Goal: Feedback & Contribution: Submit feedback/report problem

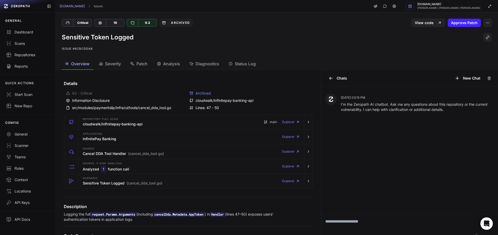
click at [84, 58] on button "Overview" at bounding box center [78, 64] width 32 height 12
click at [107, 57] on div "Sensitive Token Logged Issue #6cbcdda6" at bounding box center [276, 42] width 442 height 31
click at [104, 61] on div "Severity" at bounding box center [110, 64] width 22 height 6
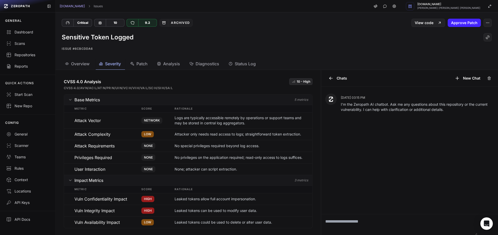
click at [136, 65] on div "Patch" at bounding box center [138, 64] width 17 height 6
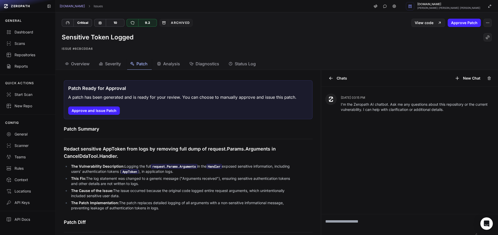
click at [170, 65] on span "Analysis" at bounding box center [171, 64] width 17 height 6
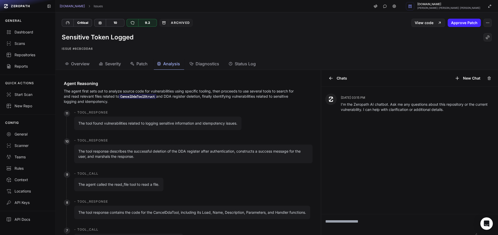
click at [207, 59] on button "Diagnostics" at bounding box center [204, 64] width 37 height 12
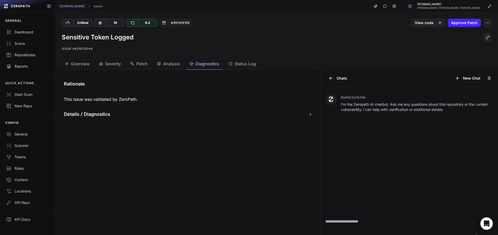
click at [88, 64] on span "Overview" at bounding box center [80, 64] width 18 height 6
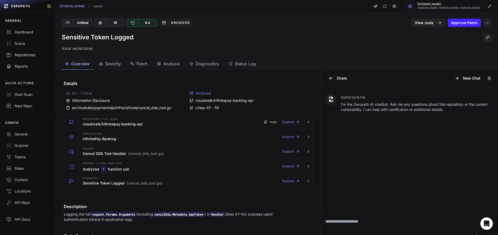
click at [115, 65] on span "Severity" at bounding box center [113, 64] width 16 height 6
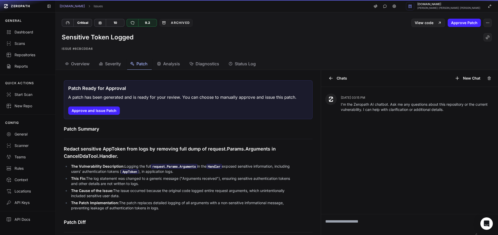
click at [186, 67] on button "Patch" at bounding box center [204, 64] width 37 height 12
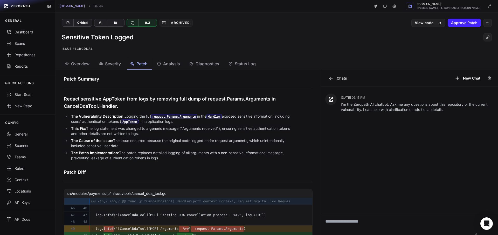
scroll to position [97, 0]
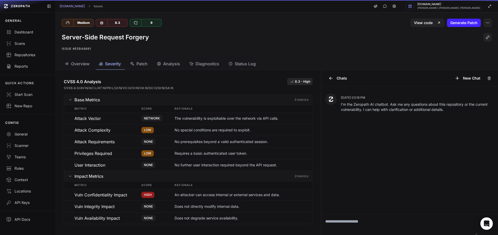
click at [127, 59] on button "Severity" at bounding box center [139, 64] width 25 height 12
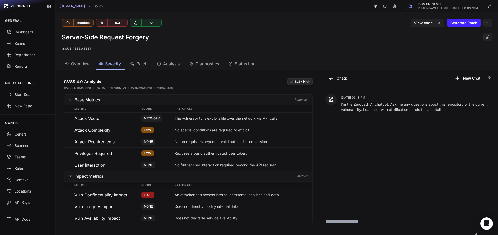
click at [74, 63] on span "Overview" at bounding box center [80, 64] width 18 height 6
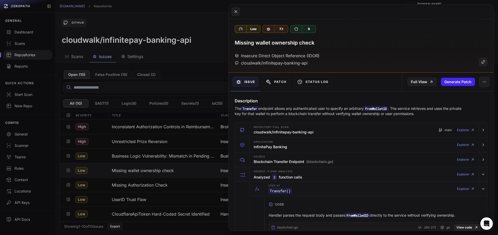
scroll to position [653, 0]
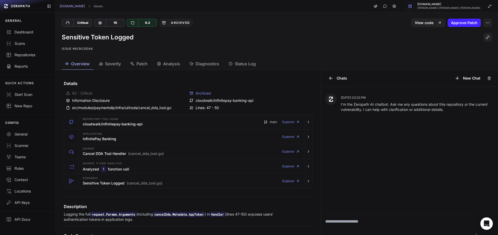
click at [171, 68] on button "Analysis" at bounding box center [169, 64] width 30 height 12
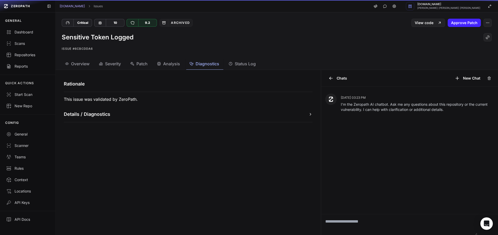
click at [215, 63] on span "Diagnostics" at bounding box center [207, 64] width 24 height 6
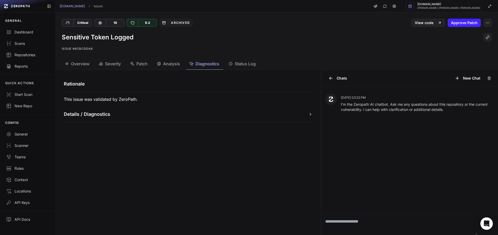
click at [245, 67] on button "Status Log" at bounding box center [242, 64] width 34 height 12
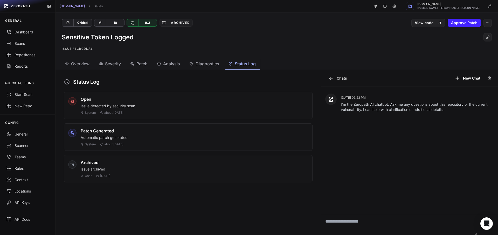
click at [144, 104] on p "Issue detected by security scan" at bounding box center [194, 105] width 227 height 5
click at [75, 63] on span "Overview" at bounding box center [80, 64] width 18 height 6
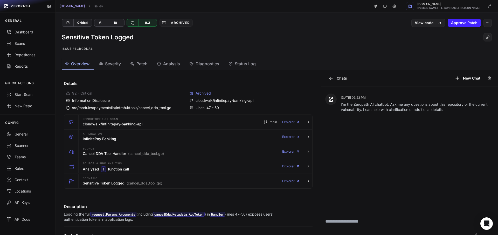
click at [243, 64] on span "Status Log" at bounding box center [245, 64] width 21 height 6
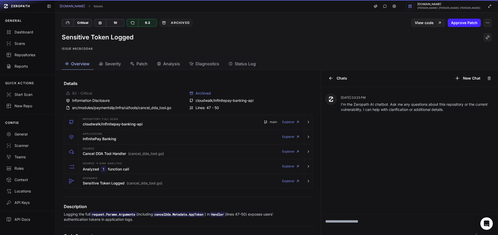
click at [77, 60] on button "Overview" at bounding box center [78, 64] width 32 height 12
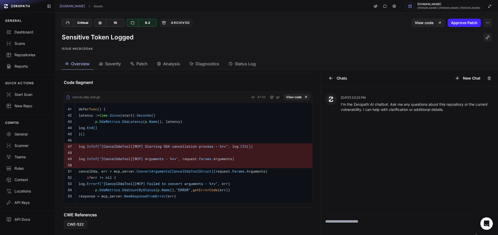
scroll to position [157, 0]
click at [89, 95] on div "cancel_dda_tool.go" at bounding box center [83, 97] width 34 height 4
click at [163, 150] on pre at bounding box center [194, 153] width 230 height 6
click at [168, 144] on span ""[CancelDdaTool][MCP] Starting DDA cancellation process - %+v"" at bounding box center [163, 146] width 129 height 5
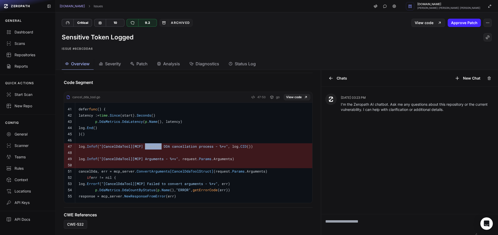
click at [168, 144] on span ""[CancelDdaTool][MCP] Starting DDA cancellation process - %+v"" at bounding box center [163, 146] width 129 height 5
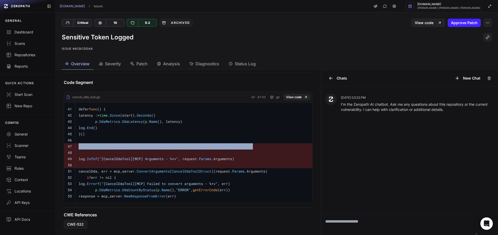
click at [168, 144] on span ""[CancelDdaTool][MCP] Starting DDA cancellation process - %+v"" at bounding box center [163, 146] width 129 height 5
copy td "log .Infof ( "[CancelDdaTool][MCP] Starting DDA cancellation process - %+v" , l…"
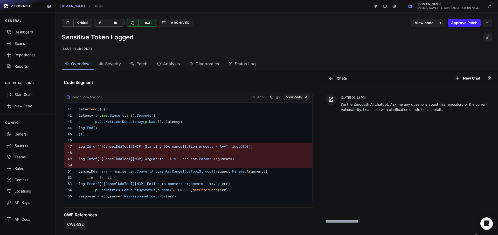
click at [91, 157] on code "log .Infof ( "[CancelDdaTool][MCP] Arguments - %+v" , request .Params .Argument…" at bounding box center [156, 159] width 155 height 5
drag, startPoint x: 91, startPoint y: 155, endPoint x: 167, endPoint y: 155, distance: 75.2
click at [167, 157] on code "log .Infof ( "[CancelDdaTool][MCP] Arguments - %+v" , request .Params .Argument…" at bounding box center [156, 159] width 155 height 5
copy code "log .Infof ( "[CancelDdaTool][MCP] Arguments"
click at [138, 64] on span "Patch" at bounding box center [141, 64] width 11 height 6
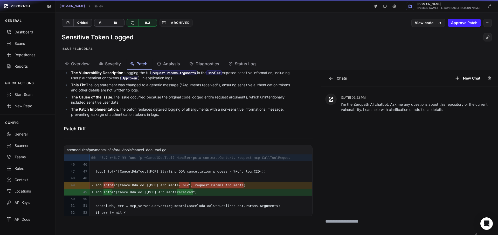
scroll to position [97, 0]
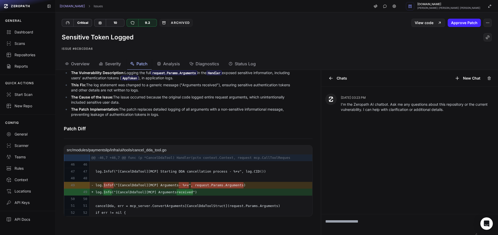
click at [142, 189] on span "log. Info ("[CancelDdaTool][MCP] Arguments received ")" at bounding box center [167, 192] width 145 height 6
copy span "log. Info ("[CancelDdaTool][MCP] Arguments received ")"
click at [132, 98] on li "The Cause of the Issue: The issue occurred because the original code logged ent…" at bounding box center [183, 100] width 226 height 10
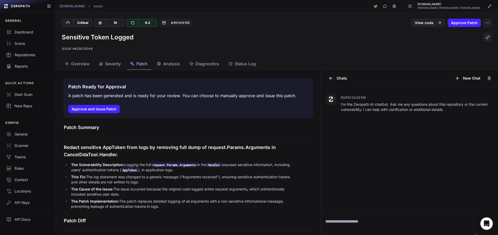
scroll to position [0, 0]
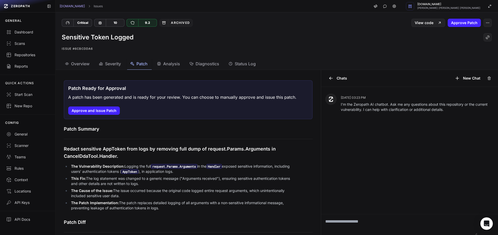
click at [73, 66] on span "Overview" at bounding box center [80, 64] width 18 height 6
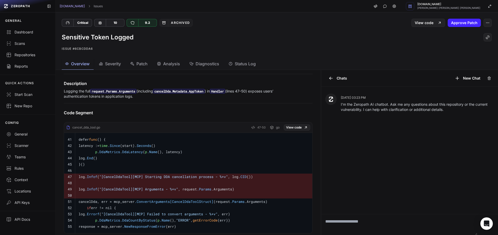
scroll to position [157, 0]
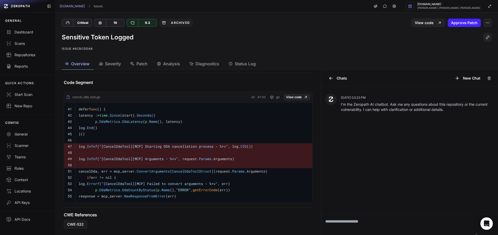
click at [97, 144] on span ".Infof" at bounding box center [91, 146] width 12 height 5
drag, startPoint x: 98, startPoint y: 141, endPoint x: 115, endPoint y: 142, distance: 16.9
click at [115, 144] on code "log .Infof ( "[CancelDdaTool][MCP] Starting DDA cancellation process - %+v" , l…" at bounding box center [166, 146] width 174 height 5
click at [90, 144] on code "log .Infof ( "[CancelDdaTool][MCP] Starting DDA cancellation process - %+v" , l…" at bounding box center [166, 146] width 174 height 5
drag, startPoint x: 90, startPoint y: 144, endPoint x: 157, endPoint y: 141, distance: 66.9
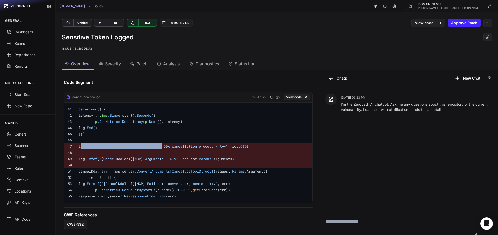
click at [157, 144] on code "log .Infof ( "[CancelDdaTool][MCP] Starting DDA cancellation process - %+v" , l…" at bounding box center [166, 146] width 174 height 5
copy code "log .Infof ( "[CancelDdaTool][MCP] Starting"
click at [103, 120] on pre "p .DdaMetrics .DdaLatency ( p .Name (), latency)" at bounding box center [194, 121] width 230 height 6
click at [103, 119] on span ".DdaMetrics" at bounding box center [108, 121] width 23 height 5
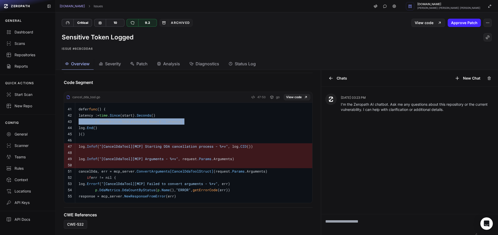
click at [103, 119] on span ".DdaMetrics" at bounding box center [108, 121] width 23 height 5
drag, startPoint x: 103, startPoint y: 117, endPoint x: 145, endPoint y: 118, distance: 41.7
click at [145, 119] on code "p .DdaMetrics .DdaLatency ( p .Name (), latency)" at bounding box center [131, 121] width 104 height 5
click at [107, 119] on span ".DdaMetrics" at bounding box center [108, 121] width 23 height 5
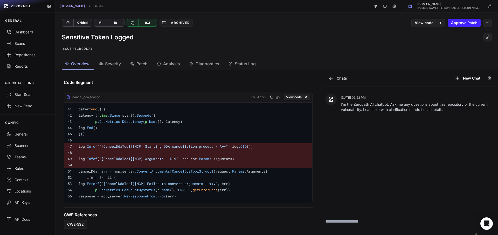
click at [97, 119] on span ".DdaMetrics" at bounding box center [108, 121] width 23 height 5
drag, startPoint x: 97, startPoint y: 118, endPoint x: 158, endPoint y: 117, distance: 60.9
click at [158, 119] on code "p .DdaMetrics .DdaLatency ( p .Name (), latency)" at bounding box center [131, 121] width 104 height 5
click at [95, 119] on code "p .DdaMetrics .DdaLatency ( p .Name (), latency)" at bounding box center [131, 121] width 104 height 5
drag, startPoint x: 95, startPoint y: 117, endPoint x: 173, endPoint y: 117, distance: 78.5
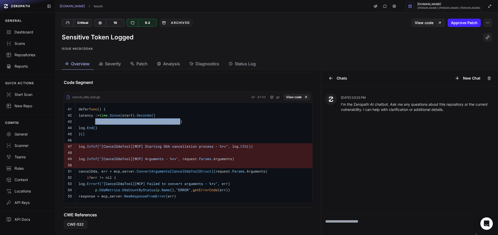
click at [173, 119] on code "p .DdaMetrics .DdaLatency ( p .Name (), latency)" at bounding box center [131, 121] width 104 height 5
copy code "p .DdaMetrics .DdaLatency ( p .Name (), latency"
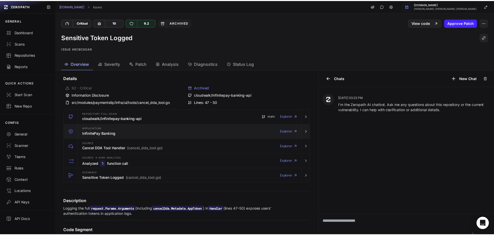
scroll to position [0, 0]
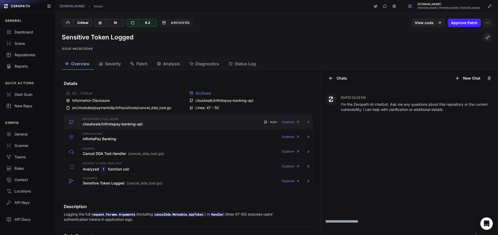
click at [96, 124] on h3 "cloudwalk/infinitepay-banking-api" at bounding box center [113, 124] width 60 height 5
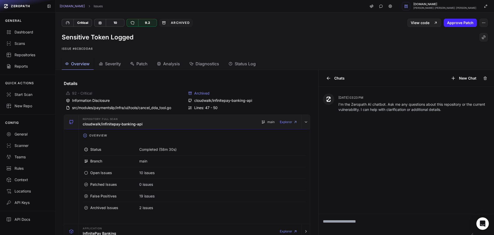
click at [96, 124] on h3 "cloudwalk/infinitepay-banking-api" at bounding box center [113, 124] width 60 height 5
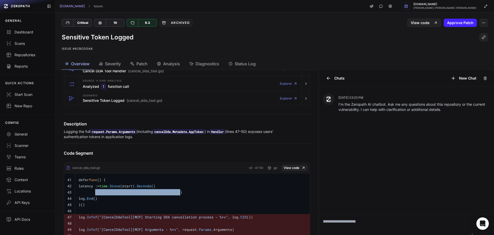
scroll to position [157, 0]
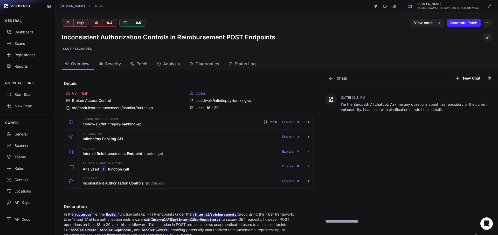
click at [137, 66] on div "Patch" at bounding box center [138, 64] width 17 height 6
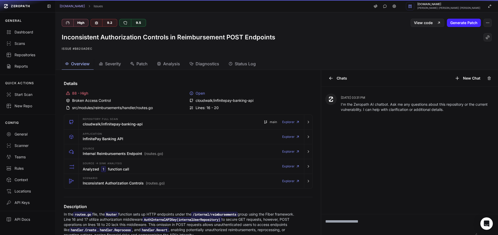
click at [81, 64] on span "Overview" at bounding box center [80, 64] width 18 height 6
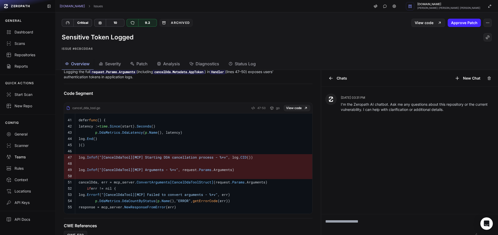
scroll to position [157, 0]
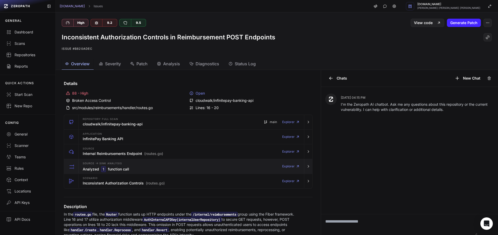
click at [158, 169] on div "Source -> Sink Analysis Analyzed 1 function call Explorer" at bounding box center [191, 166] width 221 height 15
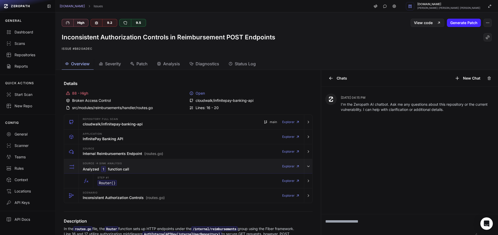
click at [67, 162] on div "button" at bounding box center [71, 166] width 15 height 15
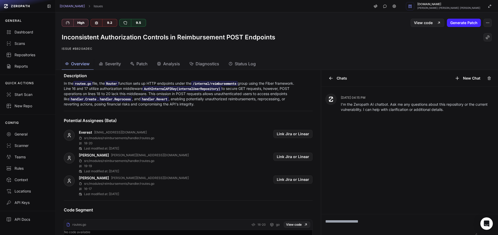
scroll to position [79, 0]
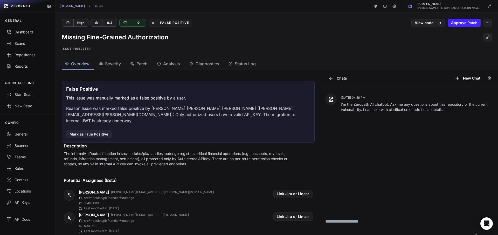
scroll to position [57, 0]
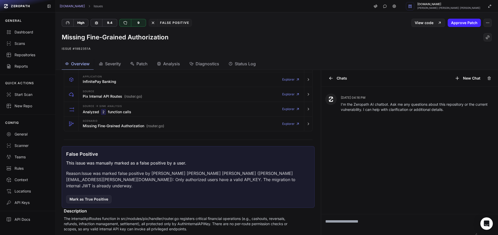
click at [230, 181] on p "Reason: Issue was marked false positive by Artur Matos Malcher de Sousa (artur.…" at bounding box center [188, 179] width 244 height 19
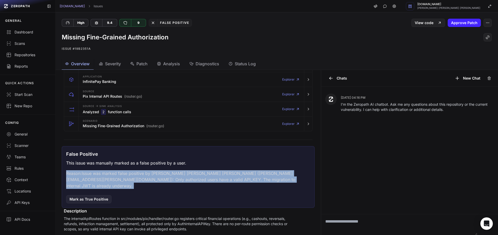
click at [230, 181] on p "Reason: Issue was marked false positive by Artur Matos Malcher de Sousa (artur.…" at bounding box center [188, 179] width 244 height 19
click at [226, 182] on div at bounding box center [226, 182] width 0 height 0
click at [229, 186] on div "False Positive This issue was manually marked as a false positive by a user. Re…" at bounding box center [188, 177] width 253 height 62
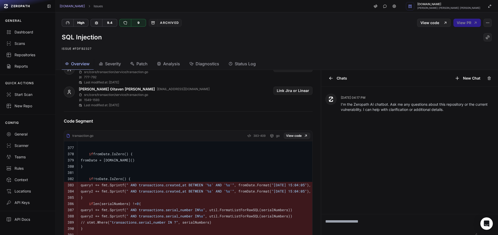
scroll to position [93, 0]
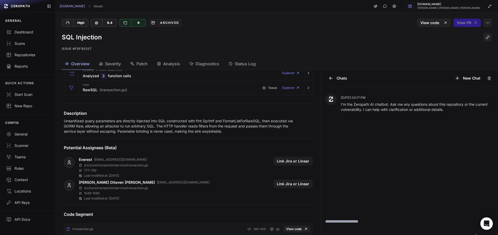
click at [146, 130] on p "Unsanitized query parameters are directly injected into SQL constructed with fm…" at bounding box center [180, 126] width 232 height 16
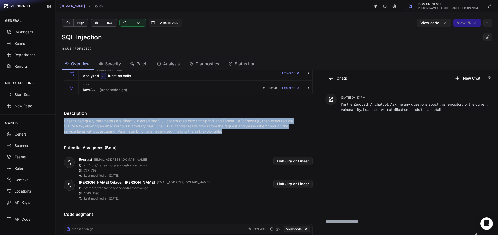
click at [146, 130] on p "Unsanitized query parameters are directly injected into SQL constructed with fm…" at bounding box center [180, 126] width 232 height 16
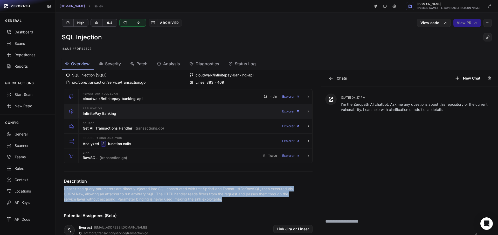
scroll to position [0, 0]
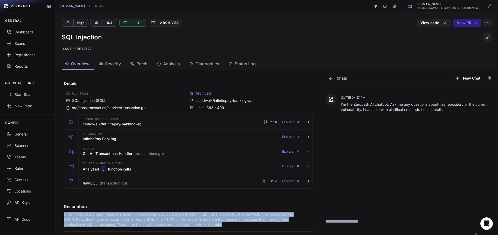
copy div "Unsanitized query parameters are directly injected into SQL constructed with fm…"
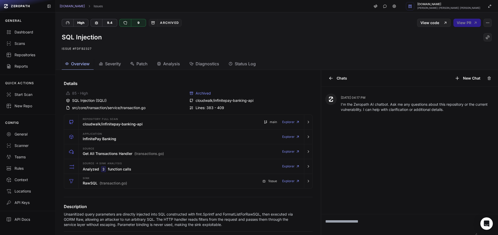
click at [132, 109] on div "src/core/transaction/service/transaction.go" at bounding box center [126, 107] width 121 height 5
copy div "src/core/transaction/service/transaction.go"
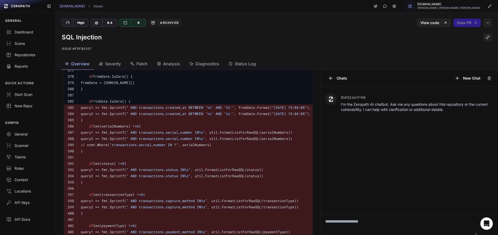
scroll to position [327, 0]
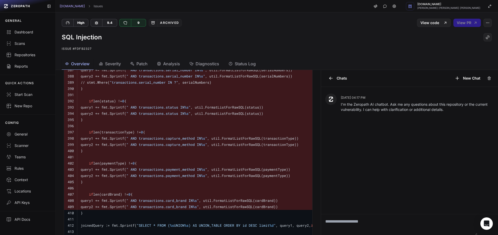
click at [158, 208] on span "" AND transactions.card_brand IN %s "" at bounding box center [162, 206] width 73 height 5
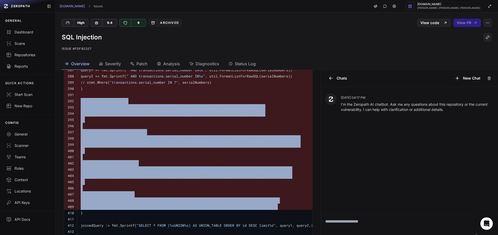
scroll to position [233, 0]
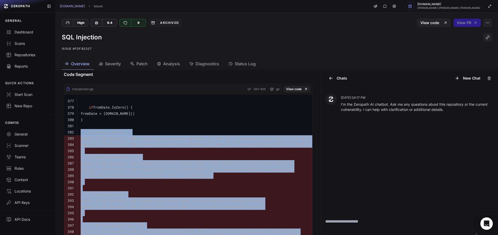
drag, startPoint x: 158, startPoint y: 208, endPoint x: 82, endPoint y: 131, distance: 107.4
click at [82, 131] on tbody "377 378 if fromDate.IsZero() { 379 fromDate = time.Now() 380 } 381 382 if !toDa…" at bounding box center [224, 216] width 321 height 243
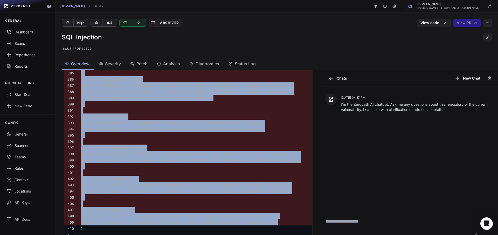
scroll to position [376, 0]
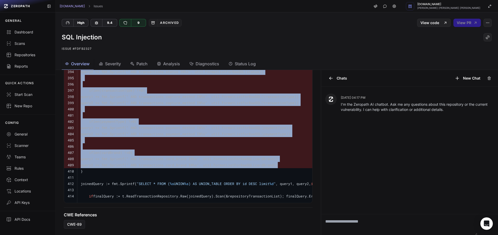
copy tbody "if !toDate.IsZero() { 383 query1 += fmt.Sprintf( " AND transactions.created_at …"
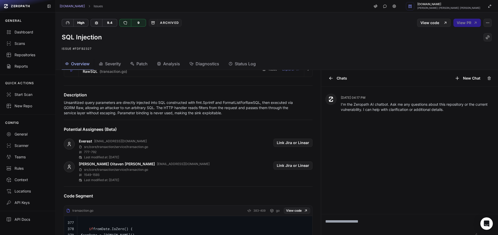
scroll to position [93, 0]
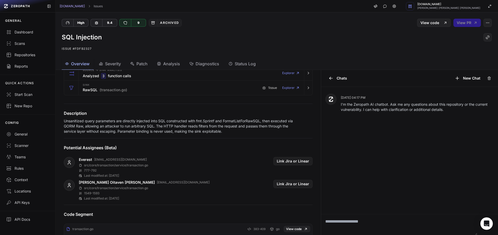
click at [93, 131] on p "Unsanitized query parameters are directly injected into SQL constructed with fm…" at bounding box center [180, 126] width 232 height 16
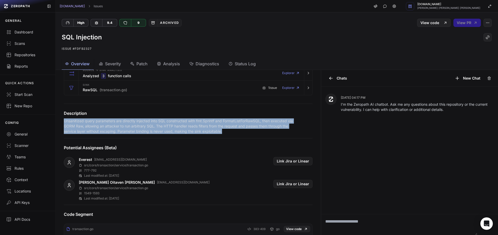
click at [93, 131] on p "Unsanitized query parameters are directly injected into SQL constructed with fm…" at bounding box center [180, 126] width 232 height 16
click at [181, 122] on p "Unsanitized query parameters are directly injected into SQL constructed with fm…" at bounding box center [180, 126] width 232 height 16
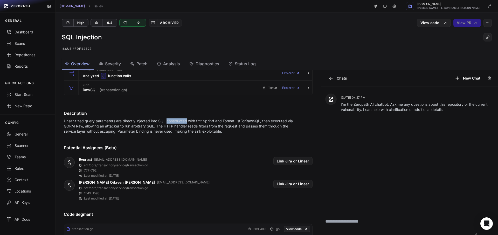
click at [181, 122] on p "Unsanitized query parameters are directly injected into SQL constructed with fm…" at bounding box center [180, 126] width 232 height 16
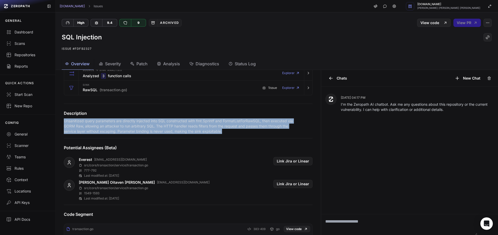
click at [181, 122] on p "Unsanitized query parameters are directly injected into SQL constructed with fm…" at bounding box center [180, 126] width 232 height 16
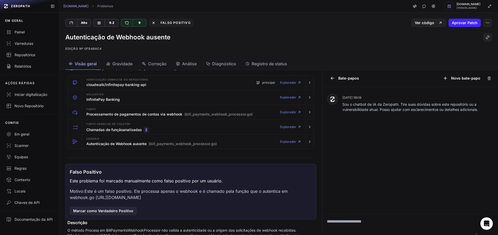
scroll to position [13, 0]
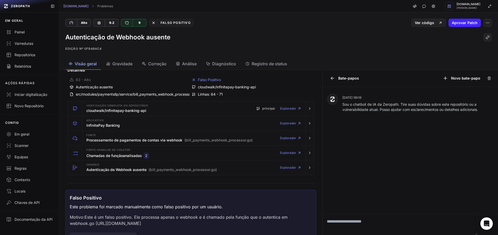
drag, startPoint x: 166, startPoint y: 70, endPoint x: 161, endPoint y: 69, distance: 5.0
click at [166, 70] on h4 "Detalhes" at bounding box center [190, 70] width 246 height 6
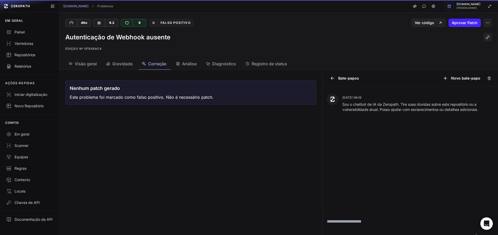
click at [203, 61] on button "Correção" at bounding box center [221, 64] width 37 height 12
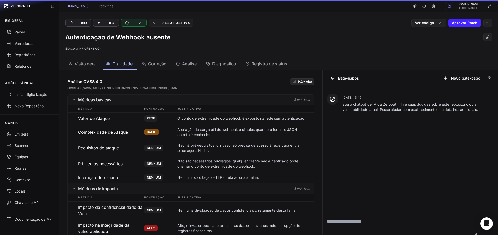
click at [139, 65] on button "Gravidade" at bounding box center [155, 64] width 32 height 12
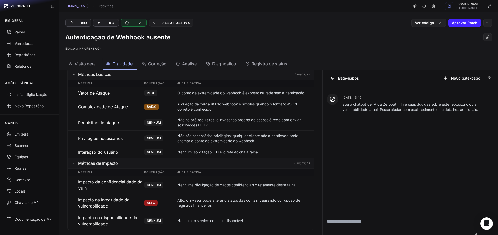
scroll to position [37, 0]
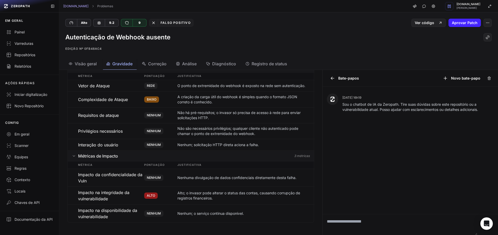
click at [179, 60] on button "Análise" at bounding box center [187, 64] width 28 height 12
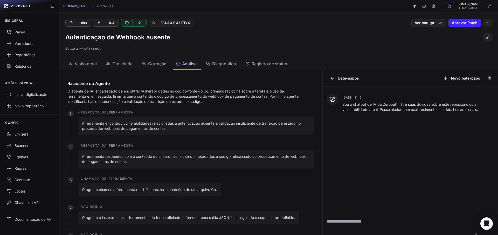
click at [210, 65] on icon "button" at bounding box center [208, 64] width 4 height 4
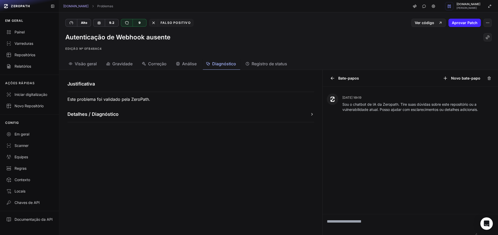
click at [192, 114] on button "Detalhes / Diagnóstico" at bounding box center [190, 114] width 246 height 7
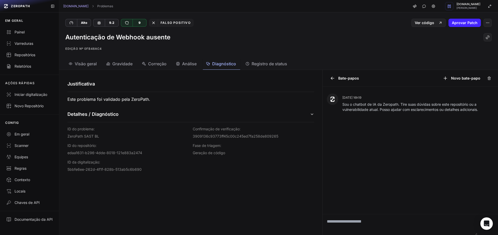
click at [261, 58] on div "Autenticação de Webhook ausente Edição nº 0fb48ac4" at bounding box center [278, 42] width 438 height 31
click at [256, 62] on font "Registro de status" at bounding box center [269, 63] width 36 height 5
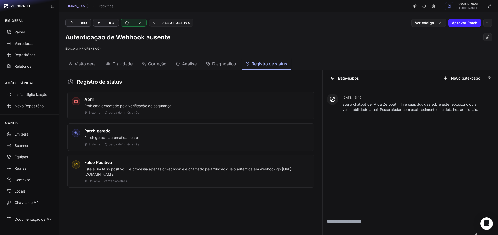
drag, startPoint x: 211, startPoint y: 170, endPoint x: 189, endPoint y: 178, distance: 23.4
click at [211, 170] on font "Este é um falso positivo. Ele processa apenas o webhook e é chamado pela função…" at bounding box center [187, 172] width 207 height 10
click at [187, 178] on div "Falso Positivo Este é um falso positivo. Ele processa apenas o webhook e é cham…" at bounding box center [196, 171] width 225 height 24
click at [191, 176] on font "Este é um falso positivo. Ele processa apenas o webhook e é chamado pela função…" at bounding box center [187, 172] width 207 height 10
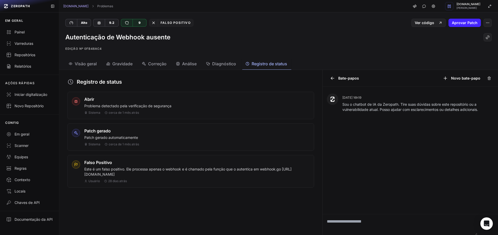
click at [226, 69] on button "Diagnóstico" at bounding box center [221, 64] width 37 height 12
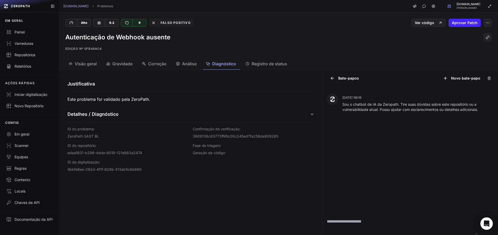
click at [82, 67] on span "Visão geral" at bounding box center [86, 64] width 22 height 6
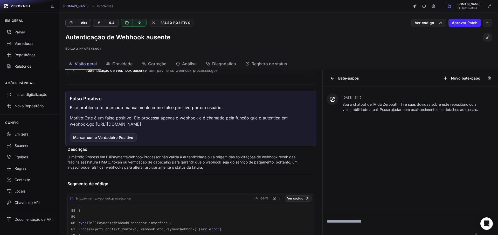
scroll to position [140, 0]
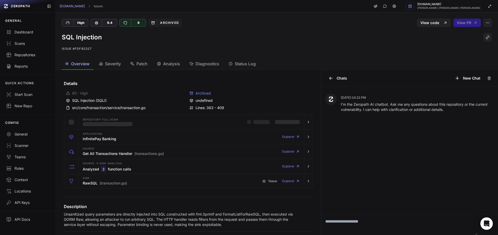
click at [447, 36] on div "SQL Injection" at bounding box center [277, 37] width 430 height 8
click at [484, 25] on button "button" at bounding box center [487, 23] width 8 height 8
click at [311, 51] on p "Issue #fdfb2327" at bounding box center [277, 49] width 430 height 6
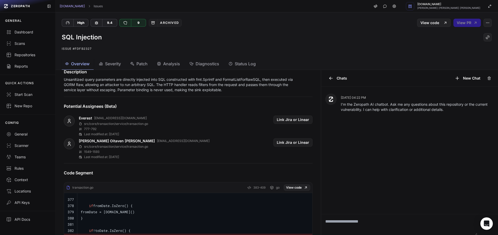
scroll to position [47, 0]
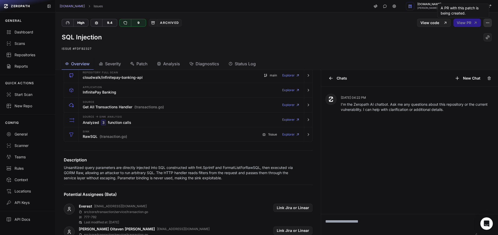
click at [485, 21] on icon "button" at bounding box center [487, 23] width 4 height 4
click at [448, 34] on div "False Positive" at bounding box center [458, 35] width 55 height 12
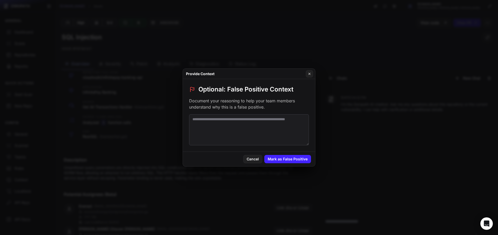
click at [265, 127] on textarea at bounding box center [249, 129] width 120 height 31
paste textarea "**********"
type textarea "**********"
click at [297, 159] on button "Mark as False Positive" at bounding box center [287, 159] width 47 height 8
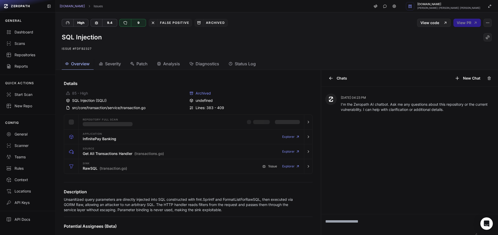
click at [235, 58] on button "Status Log" at bounding box center [242, 64] width 34 height 12
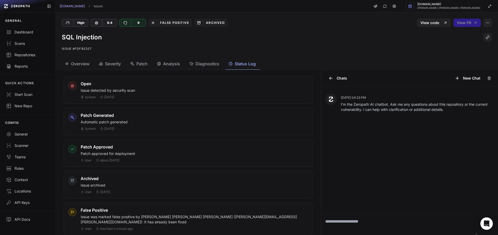
scroll to position [29, 0]
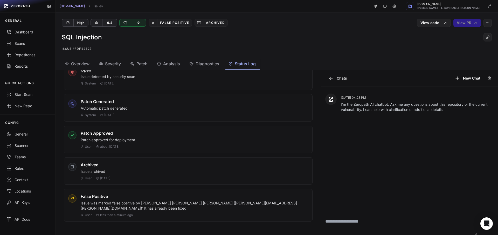
click at [87, 59] on button "Overview" at bounding box center [78, 64] width 32 height 12
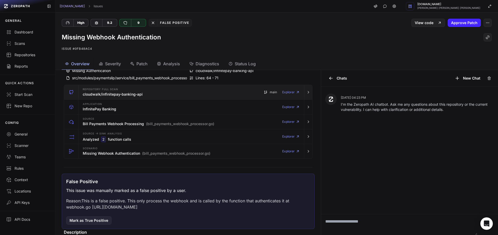
scroll to position [47, 0]
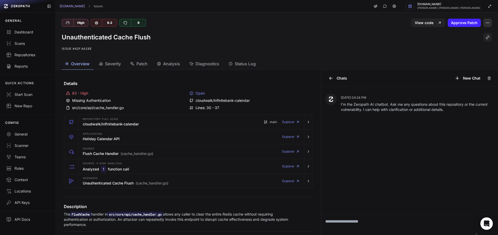
click at [485, 22] on icon "button" at bounding box center [487, 23] width 4 height 4
click at [309, 57] on div "Unauthenticated Cache Flush Issue #42f4a28e" at bounding box center [276, 42] width 442 height 31
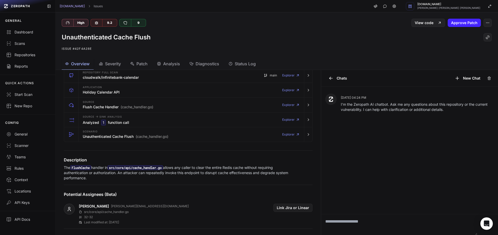
click at [106, 66] on span "Severity" at bounding box center [113, 64] width 16 height 6
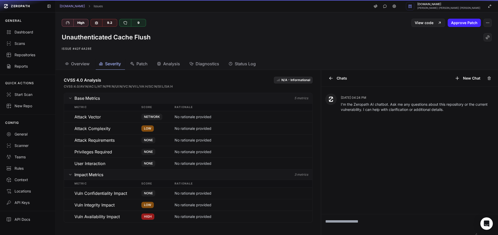
scroll to position [2, 0]
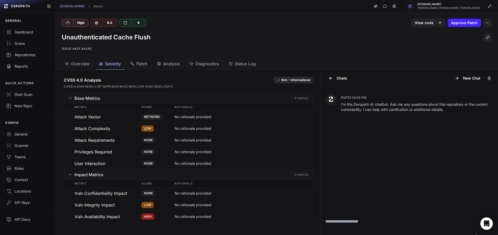
click at [140, 67] on span "Patch" at bounding box center [141, 64] width 11 height 6
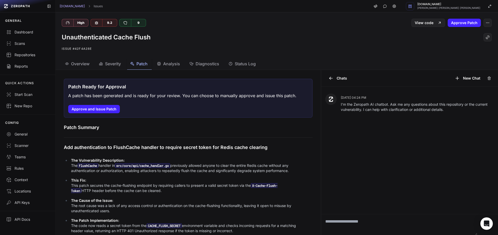
click at [175, 63] on span "Analysis" at bounding box center [171, 64] width 17 height 6
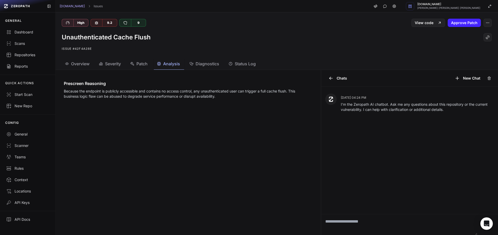
click at [75, 59] on button "Overview" at bounding box center [78, 64] width 32 height 12
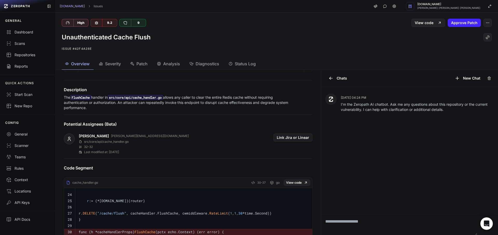
scroll to position [140, 0]
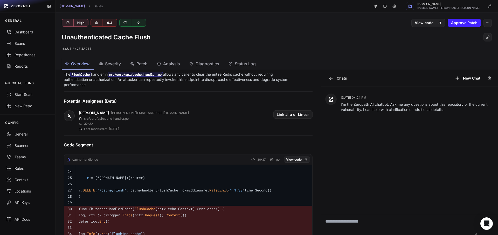
click at [80, 79] on p "The FlushCache handler in src/core/api/cache_handler.go allows any caller to cl…" at bounding box center [180, 80] width 232 height 16
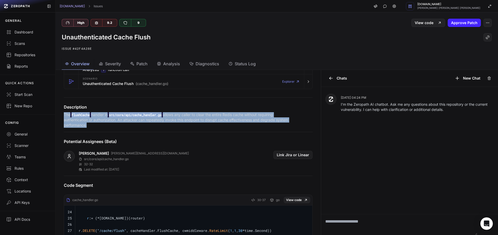
scroll to position [0, 0]
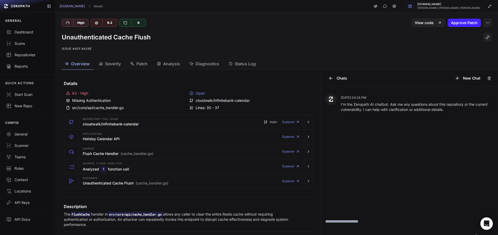
click at [94, 106] on div "src/core/api/cache_handler.go" at bounding box center [126, 107] width 121 height 5
click at [93, 108] on div "src/core/api/cache_handler.go" at bounding box center [126, 107] width 121 height 5
click at [91, 108] on div "src/core/api/cache_handler.go" at bounding box center [126, 107] width 121 height 5
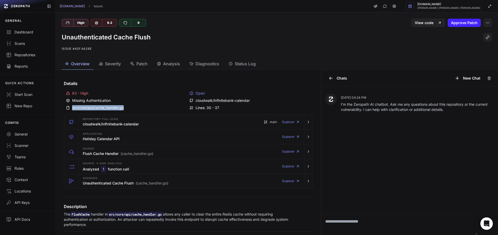
click at [91, 108] on div "src/core/api/cache_handler.go" at bounding box center [126, 107] width 121 height 5
copy div "src/core/api/cache_handler.go"
drag, startPoint x: 83, startPoint y: 215, endPoint x: 83, endPoint y: 211, distance: 3.1
click at [83, 213] on code "FlushCache" at bounding box center [80, 214] width 21 height 5
click at [83, 209] on h4 "Description" at bounding box center [188, 206] width 249 height 6
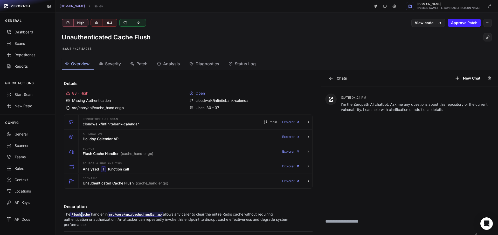
click at [80, 205] on div at bounding box center [80, 205] width 0 height 0
click at [78, 218] on p "The FlushCache handler in src/core/api/cache_handler.go allows any caller to cl…" at bounding box center [180, 220] width 232 height 16
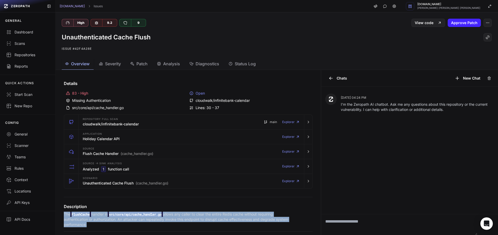
click at [78, 218] on p "The FlushCache handler in src/core/api/cache_handler.go allows any caller to cl…" at bounding box center [180, 220] width 232 height 16
copy div "The FlushCache handler in src/core/api/cache_handler.go allows any caller to cl…"
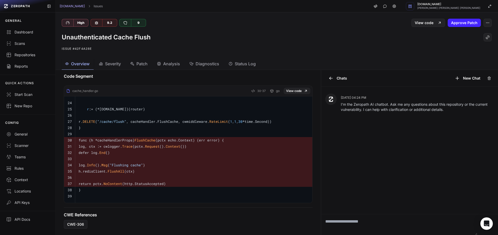
scroll to position [212, 0]
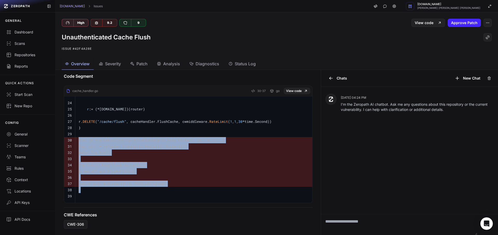
drag, startPoint x: 84, startPoint y: 188, endPoint x: 74, endPoint y: 139, distance: 50.3
click at [74, 139] on tbody "24 25 r := (*echo.Group)(router) 26 27 r. DELETE ( "/cache/flush" , cacheHandle…" at bounding box center [188, 149] width 248 height 107
copy tbody "func (h *cacheHandlerProps) FlushCache (pctx echo.Context) (err error) { 31 log…"
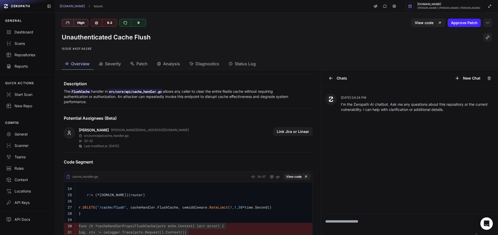
scroll to position [73, 0]
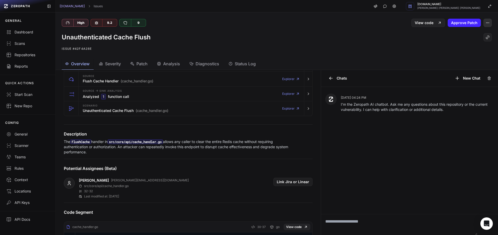
click at [485, 23] on icon "button" at bounding box center [487, 23] width 4 height 4
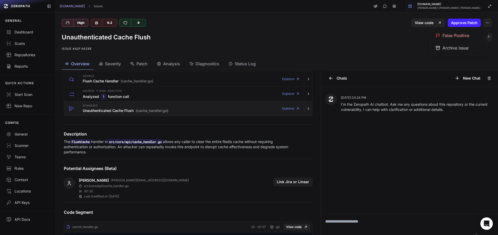
scroll to position [0, 0]
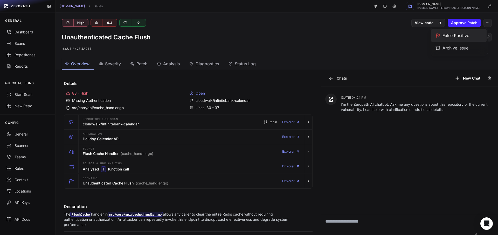
click at [446, 34] on div "False Positive" at bounding box center [458, 35] width 55 height 12
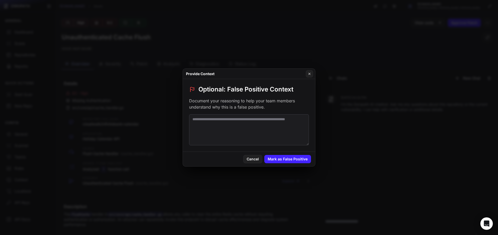
click at [290, 123] on textarea at bounding box center [249, 129] width 120 height 31
paste textarea "**********"
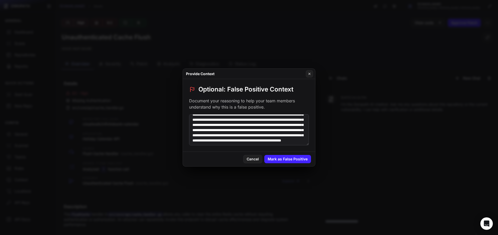
scroll to position [51, 0]
type textarea "**********"
click at [297, 157] on button "Mark as False Positive" at bounding box center [287, 159] width 47 height 8
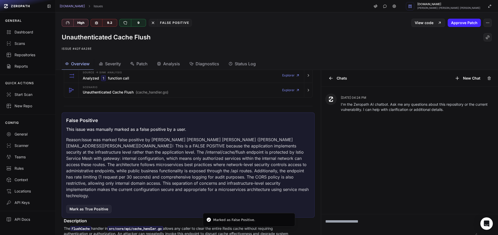
scroll to position [140, 0]
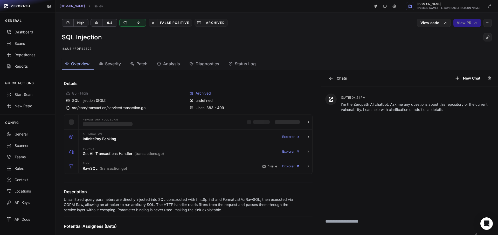
click at [245, 62] on span "Status Log" at bounding box center [245, 64] width 21 height 6
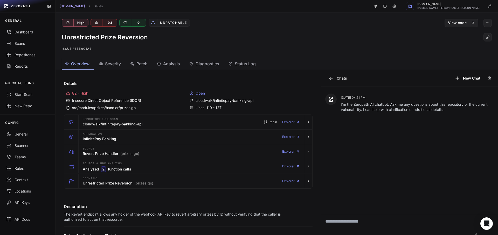
click at [118, 107] on div "src/modules/prizes/handler/prizes.go" at bounding box center [126, 107] width 121 height 5
copy div "src/modules/prizes/handler/prizes.go"
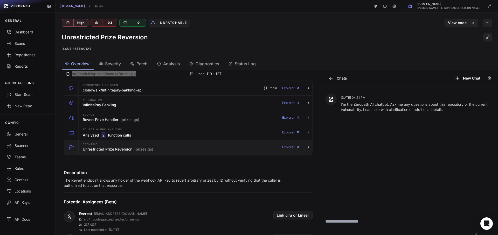
scroll to position [47, 0]
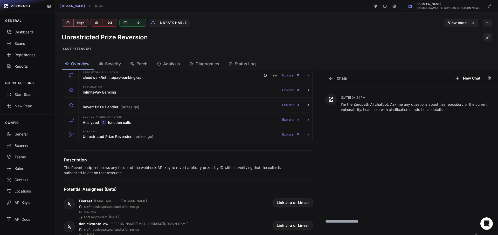
click at [106, 168] on p "The Revert endpoint allows any holder of the webhook API key to revert arbitrar…" at bounding box center [180, 170] width 232 height 10
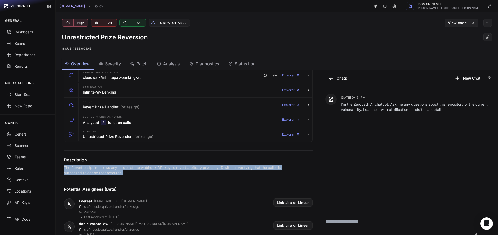
click at [106, 168] on p "The Revert endpoint allows any holder of the webhook API key to revert arbitrar…" at bounding box center [180, 170] width 232 height 10
copy div "The Revert endpoint allows any holder of the webhook API key to revert arbitrar…"
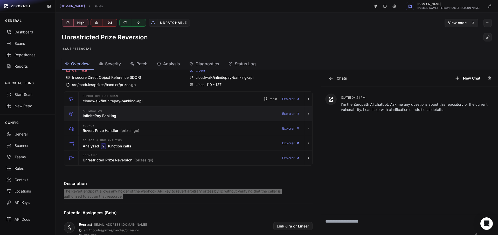
scroll to position [6, 0]
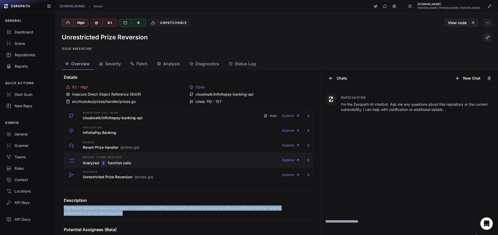
click at [149, 159] on div "Source -> Sink Analysis Analyzed 2 function calls Explorer" at bounding box center [191, 160] width 221 height 15
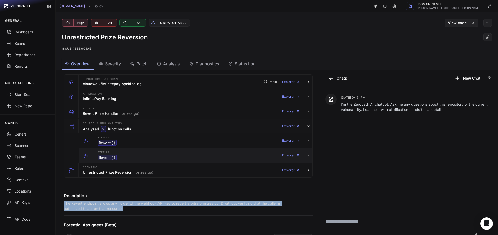
scroll to position [53, 0]
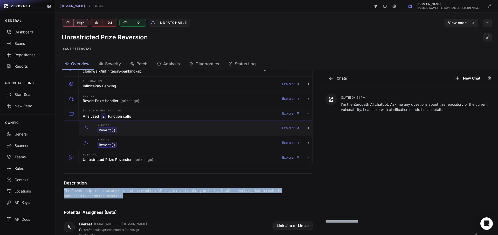
click at [116, 132] on code "Revert ()" at bounding box center [106, 130] width 19 height 6
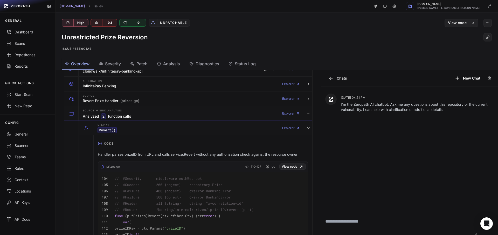
click at [115, 155] on p "Handler parses prizeID from URL and calls service.Revert without any authorizat…" at bounding box center [203, 154] width 210 height 5
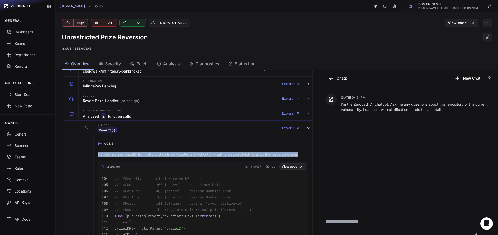
copy div "Handler parses prizeID from URL and calls service.Revert without any authorizat…"
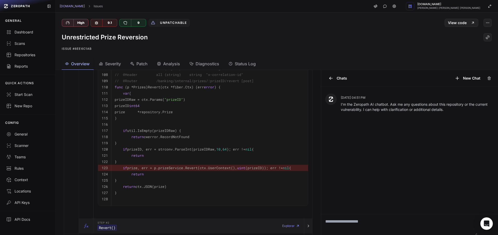
scroll to position [193, 0]
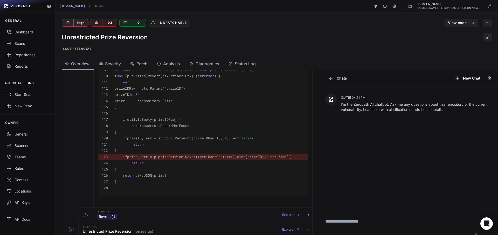
click at [126, 220] on div "Step #2 Revert () Explorer" at bounding box center [198, 215] width 206 height 15
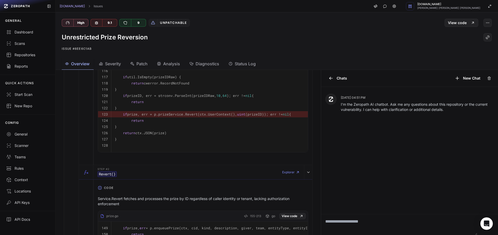
scroll to position [286, 0]
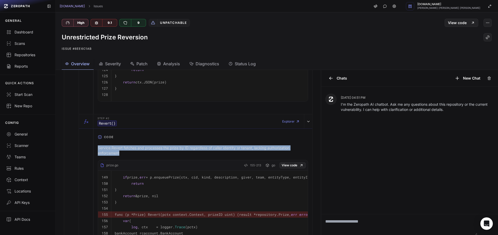
copy div "Service.Revert fetches and processes the prize by ID regardless of caller ident…"
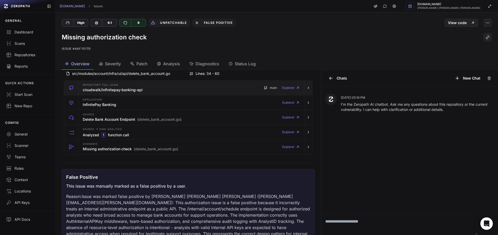
scroll to position [47, 0]
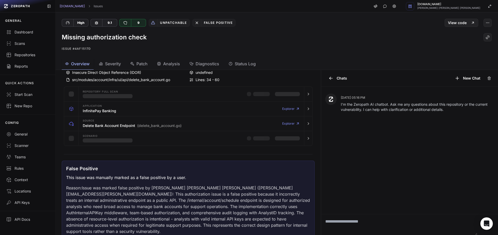
scroll to position [47, 0]
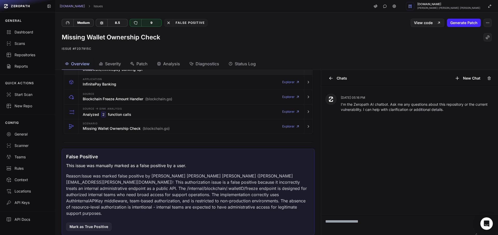
scroll to position [93, 0]
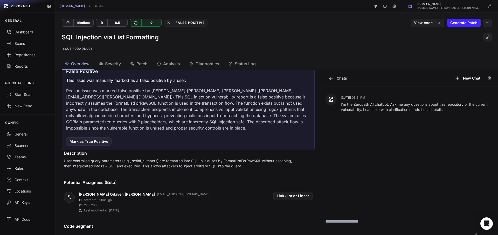
scroll to position [155, 0]
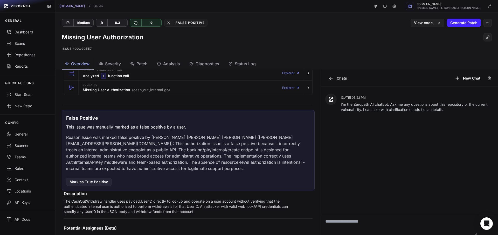
scroll to position [108, 0]
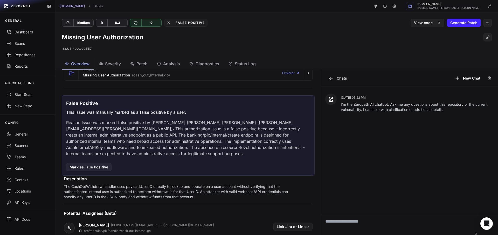
click at [187, 131] on p "Reason: Issue was marked false positive by [PERSON_NAME] [PERSON_NAME] [PERSON_…" at bounding box center [188, 137] width 244 height 37
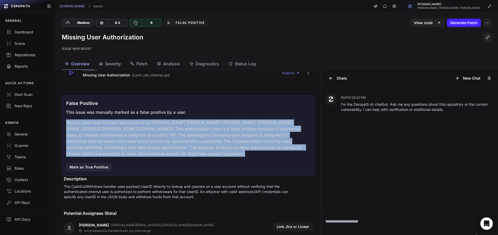
click at [187, 131] on p "Reason: Issue was marked false positive by Artur Matos Malcher de Sousa (artur.…" at bounding box center [188, 137] width 244 height 37
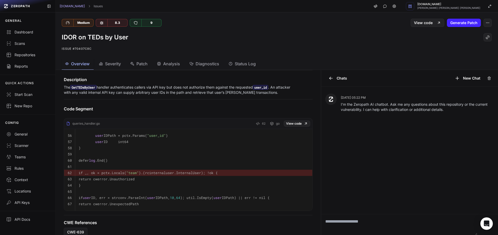
scroll to position [139, 0]
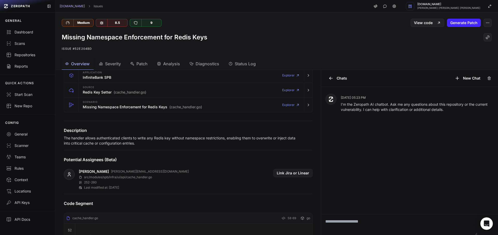
scroll to position [93, 0]
